Goal: Navigation & Orientation: Understand site structure

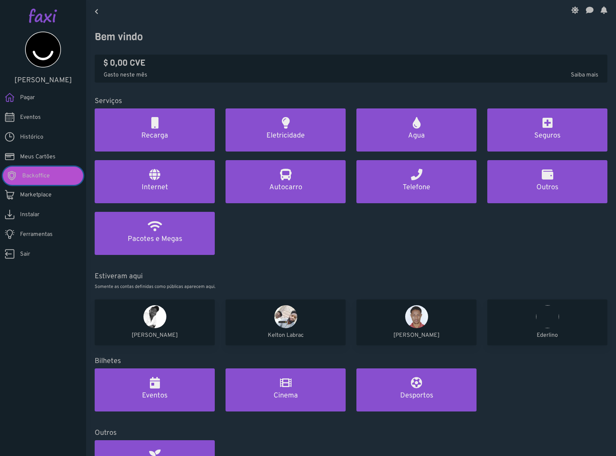
click at [67, 172] on link "Backoffice" at bounding box center [43, 175] width 80 height 18
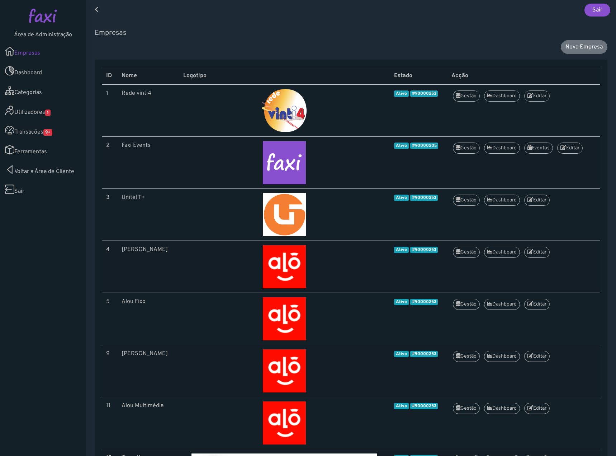
click at [55, 114] on link "Utilizadores 1" at bounding box center [43, 110] width 86 height 20
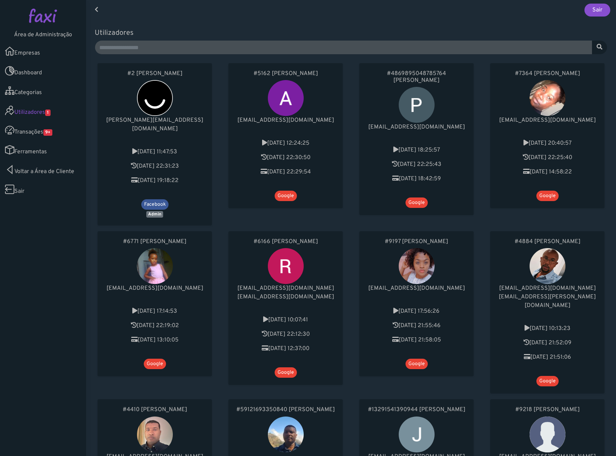
click at [57, 134] on link "Transações 9+" at bounding box center [43, 130] width 86 height 20
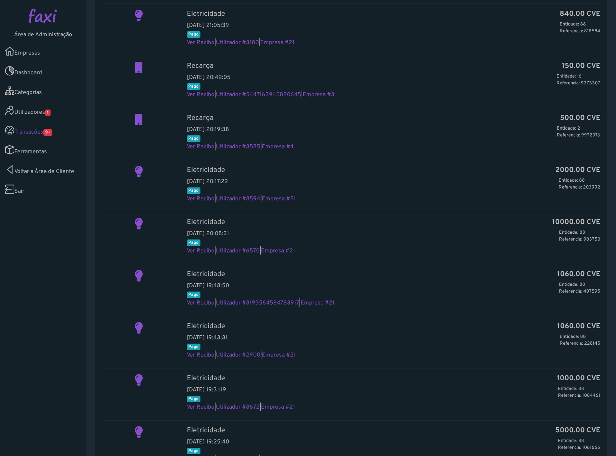
scroll to position [516, 0]
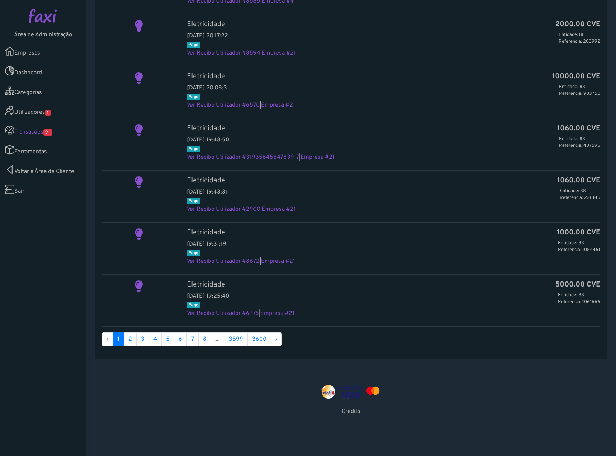
click at [50, 114] on span "1" at bounding box center [47, 112] width 5 height 6
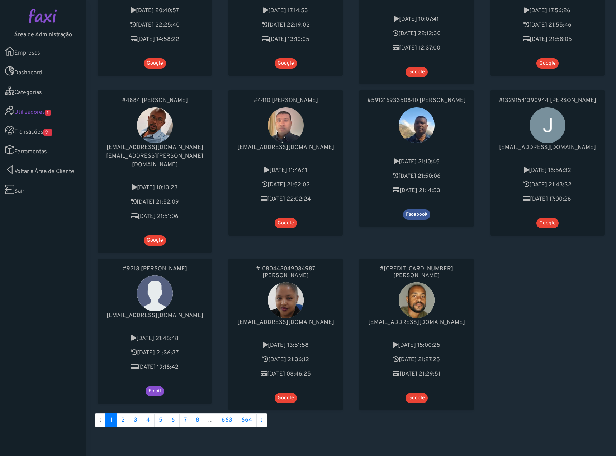
scroll to position [350, 0]
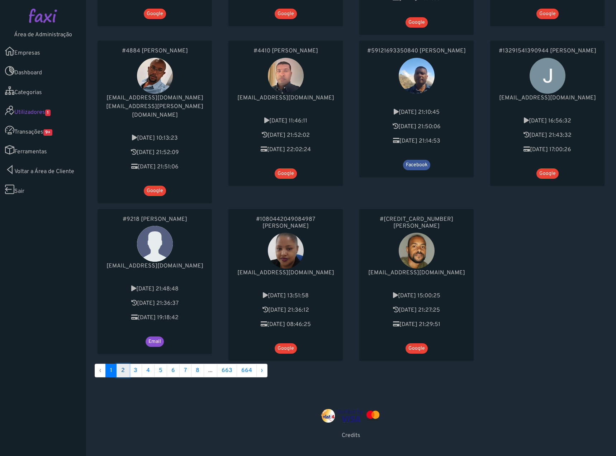
click at [120, 363] on link "2" at bounding box center [123, 370] width 13 height 14
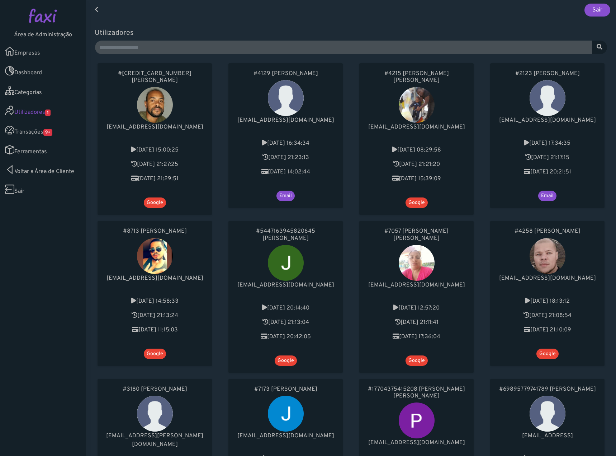
click at [35, 153] on link "Ferramentas" at bounding box center [43, 150] width 86 height 20
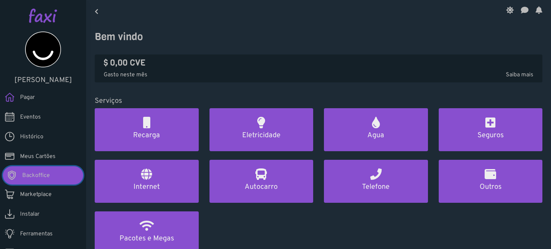
drag, startPoint x: 63, startPoint y: 169, endPoint x: 64, endPoint y: 162, distance: 6.9
click at [63, 169] on link "Backoffice" at bounding box center [43, 175] width 80 height 18
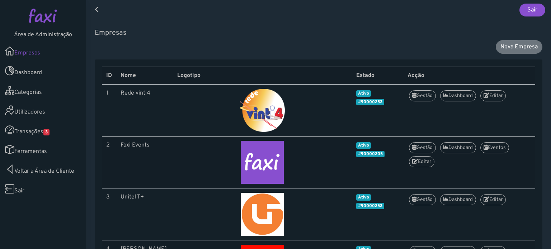
click at [48, 130] on span "3" at bounding box center [46, 132] width 6 height 6
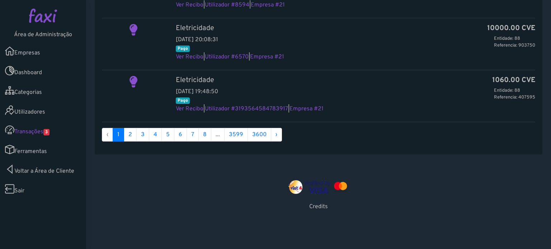
scroll to position [720, 0]
